Goal: Check status

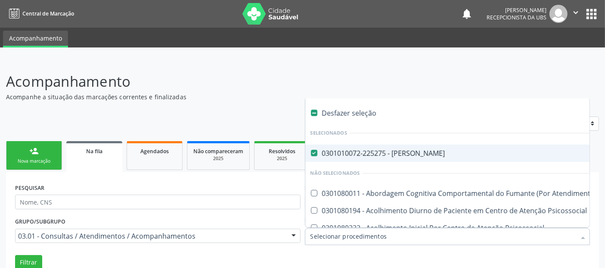
click at [407, 237] on input "Item de agendamento" at bounding box center [444, 235] width 266 height 17
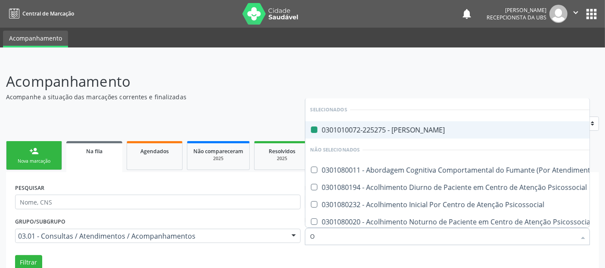
type input "OB"
checkbox Otorrinolaringologista "false"
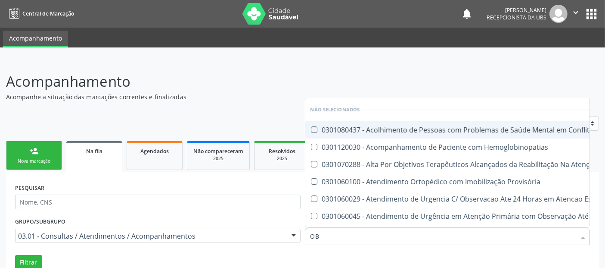
type input "O"
checkbox Lei "true"
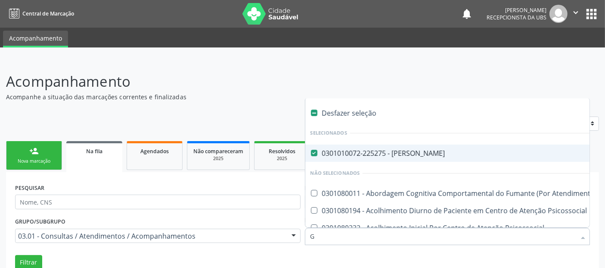
type input "GE"
checkbox Otorrinolaringologista "false"
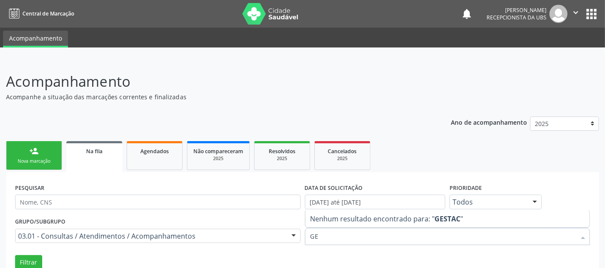
type input "G"
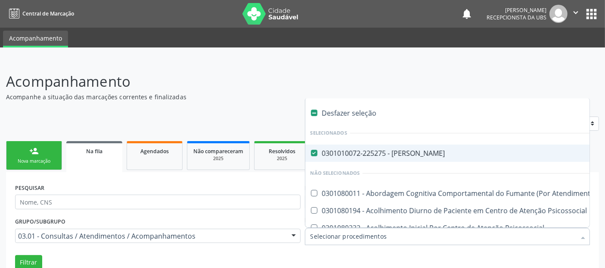
type input "U"
checkbox Otorrinolaringologista "false"
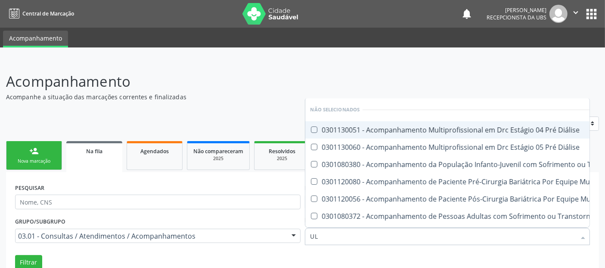
type input "U"
checkbox Paciente\) "true"
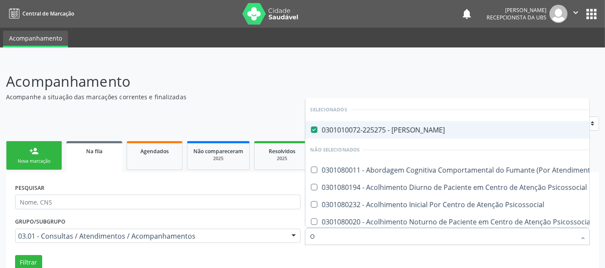
type input "OB"
checkbox Otorrinolaringologista "false"
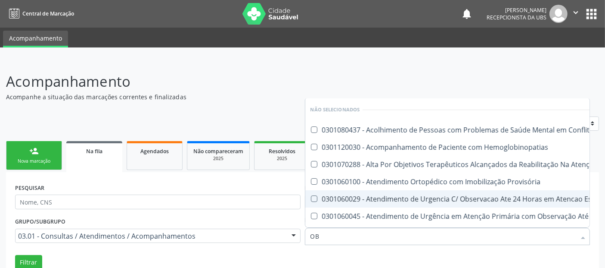
type input "O"
checkbox Lei "true"
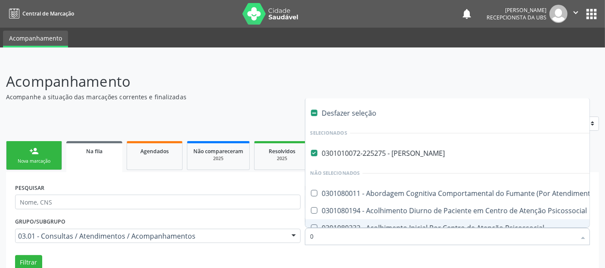
type input "02"
checkbox Otorrinolaringologista "false"
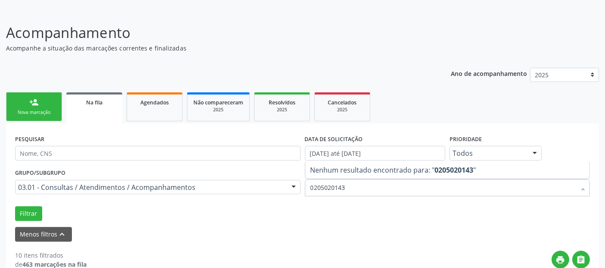
scroll to position [53, 0]
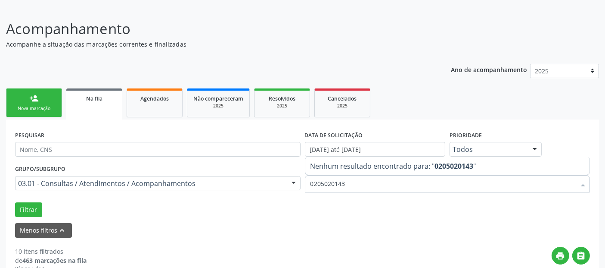
type input "0205020143"
click at [265, 218] on form "PESQUISAR DATA DE SOLICITAÇÃO 01/01/2025 até 08/09/2025 Prioridade Todos Todos …" at bounding box center [302, 182] width 575 height 109
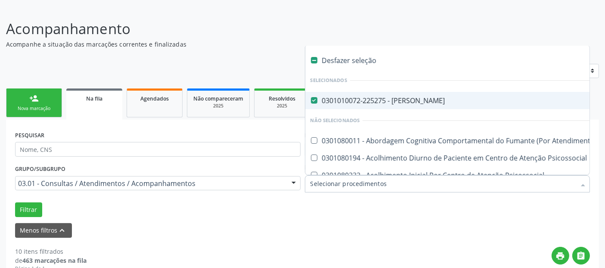
click at [370, 183] on input "Item de agendamento" at bounding box center [444, 183] width 266 height 17
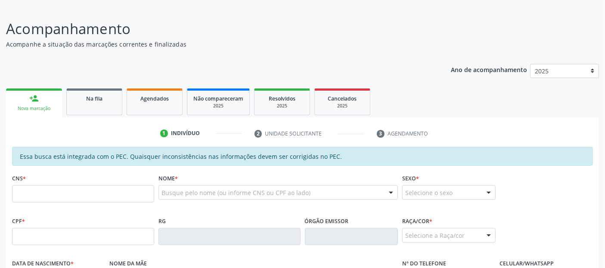
click at [89, 106] on link "Na fila" at bounding box center [94, 101] width 56 height 27
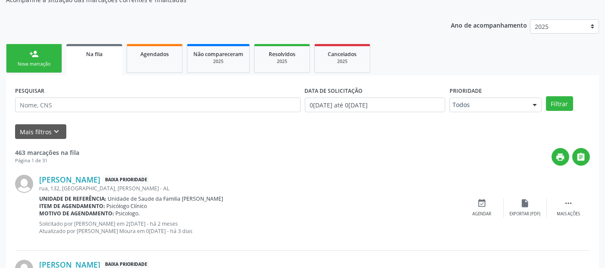
scroll to position [52, 0]
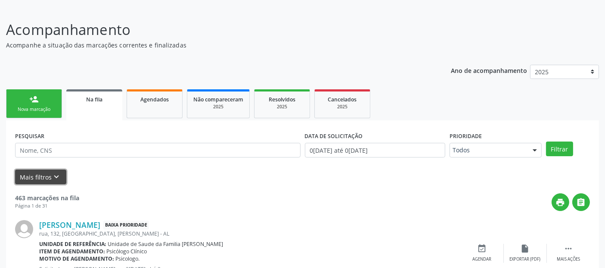
click at [56, 174] on icon "keyboard_arrow_down" at bounding box center [56, 176] width 9 height 9
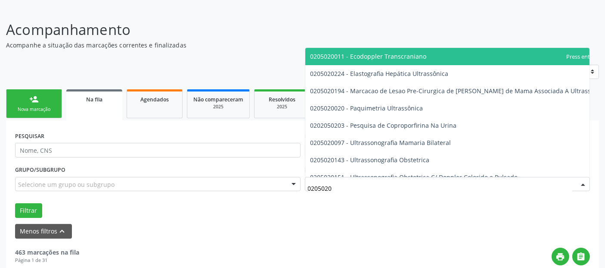
type input "02050201"
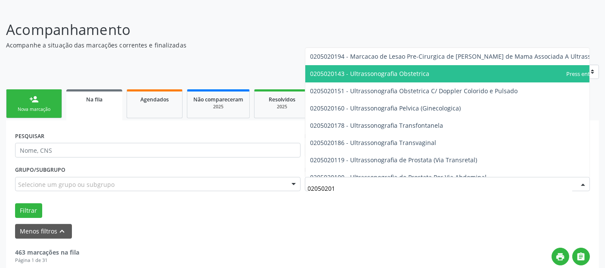
click at [360, 69] on span "0205020143 - Ultrassonografia Obstetrica" at bounding box center [370, 73] width 119 height 8
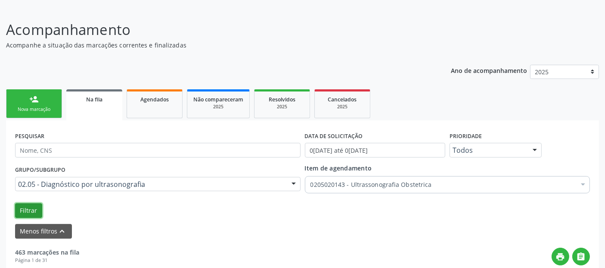
click at [28, 207] on button "Filtrar" at bounding box center [28, 210] width 27 height 15
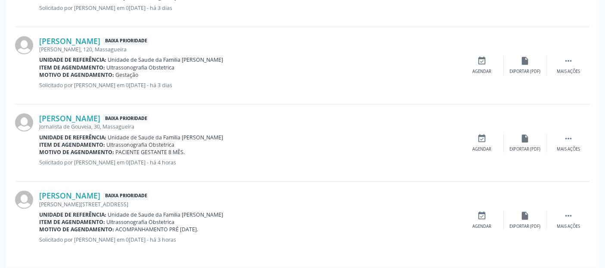
scroll to position [687, 0]
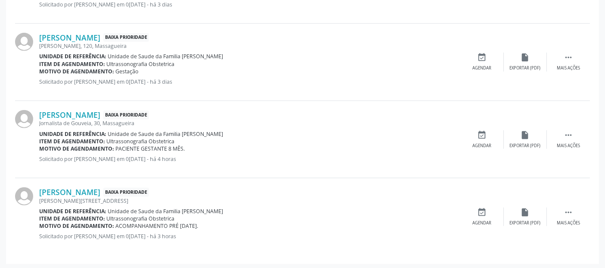
click at [75, 184] on div "[PERSON_NAME] Baixa Prioridade [PERSON_NAME][STREET_ADDRESS] Unidade de referên…" at bounding box center [302, 216] width 575 height 77
click at [75, 190] on link "[PERSON_NAME]" at bounding box center [69, 191] width 61 height 9
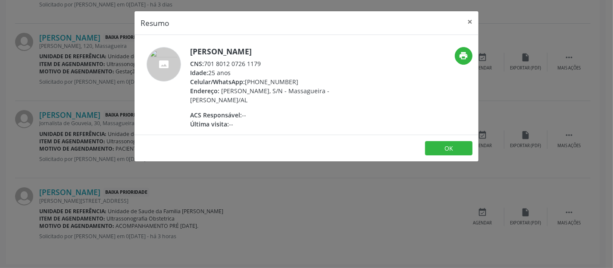
click at [80, 176] on div "Resumo × [PERSON_NAME] CNS: 701 8012 0726 1179 Idade: 25 anos Celular/WhatsApp:…" at bounding box center [306, 134] width 613 height 268
